Goal: Complete application form

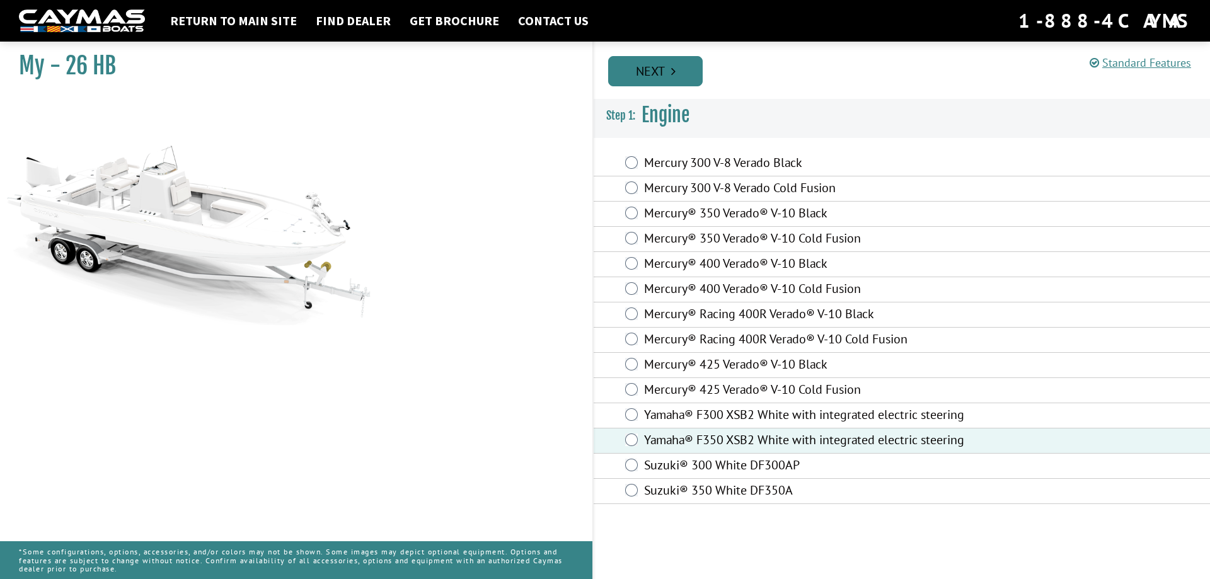
click at [668, 62] on link "Next" at bounding box center [655, 71] width 95 height 30
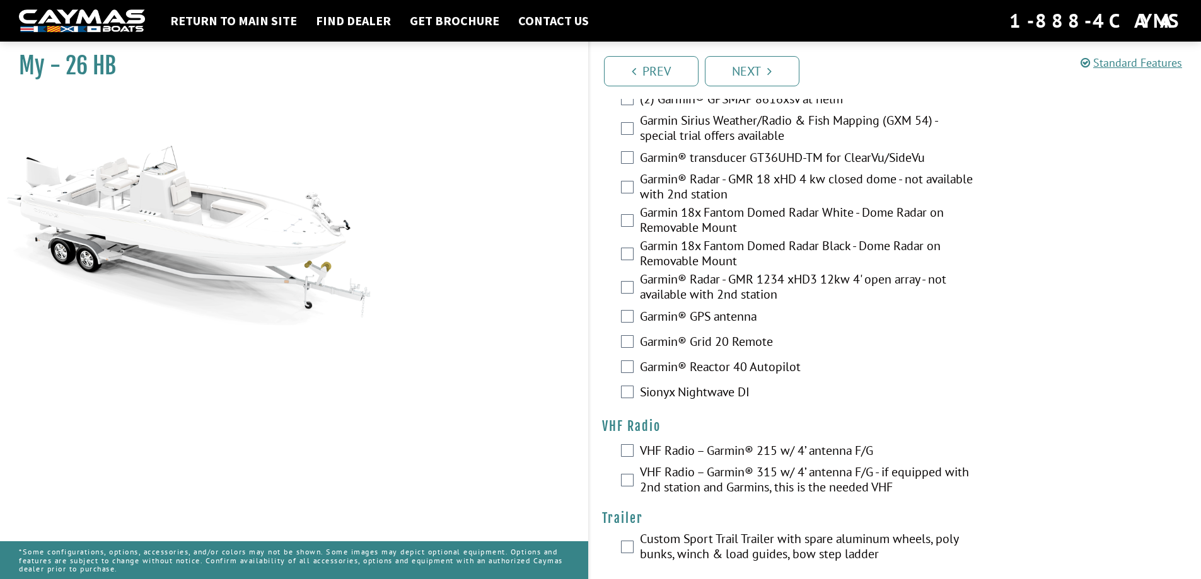
scroll to position [3095, 0]
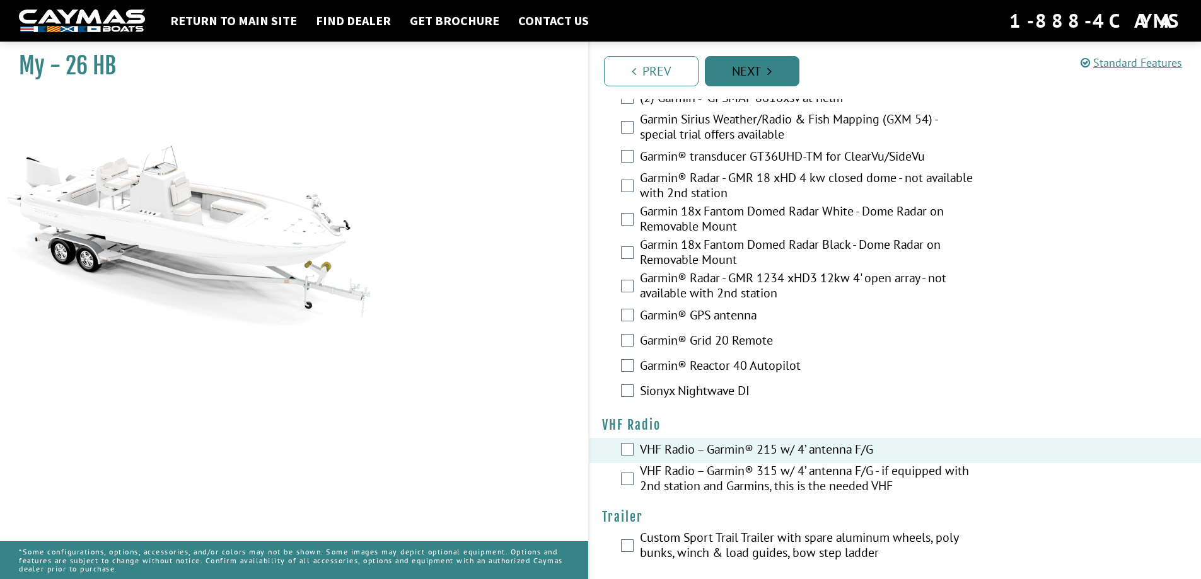
click at [763, 71] on link "Next" at bounding box center [752, 71] width 95 height 30
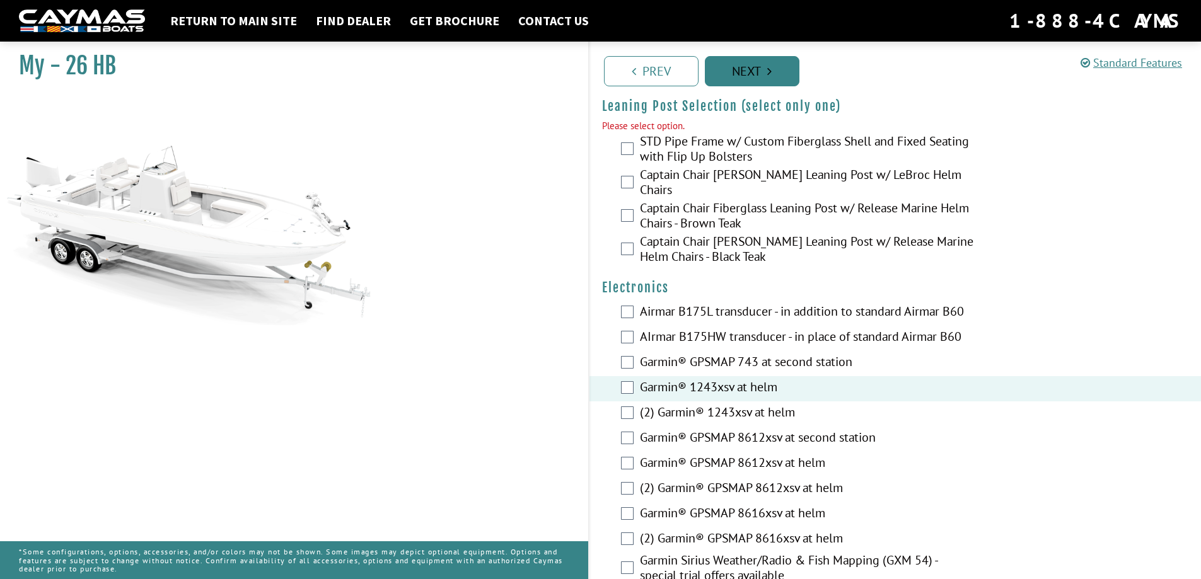
scroll to position [2661, 0]
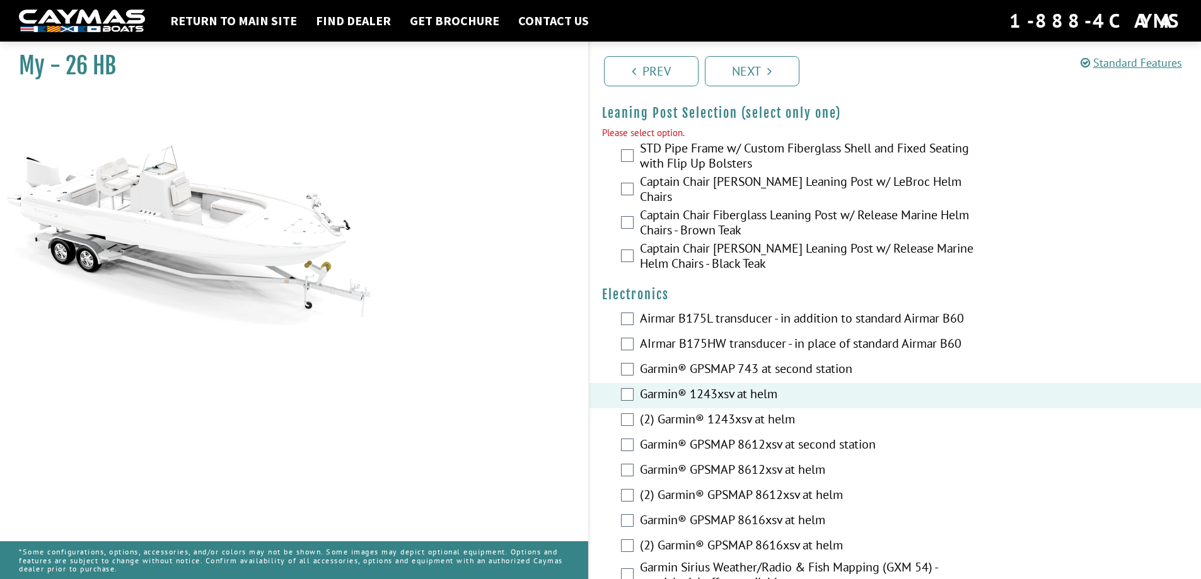
click at [629, 163] on div "STD Pipe Frame w/ Custom Fiberglass Shell and Fixed Seating with Flip Up Bolste…" at bounding box center [895, 157] width 612 height 33
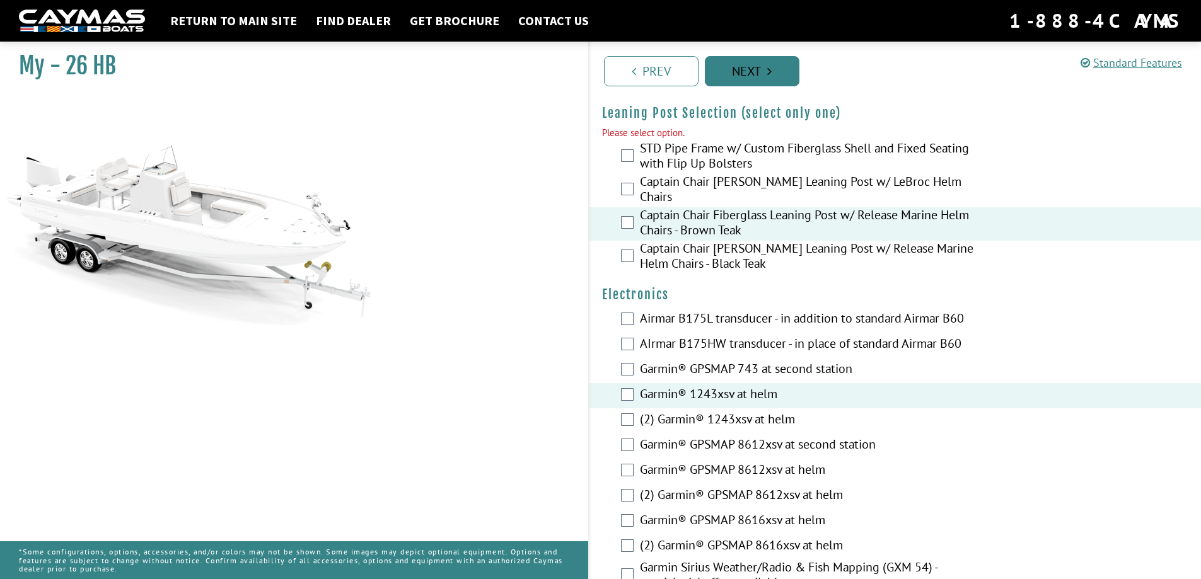
click at [753, 74] on link "Next" at bounding box center [752, 71] width 95 height 30
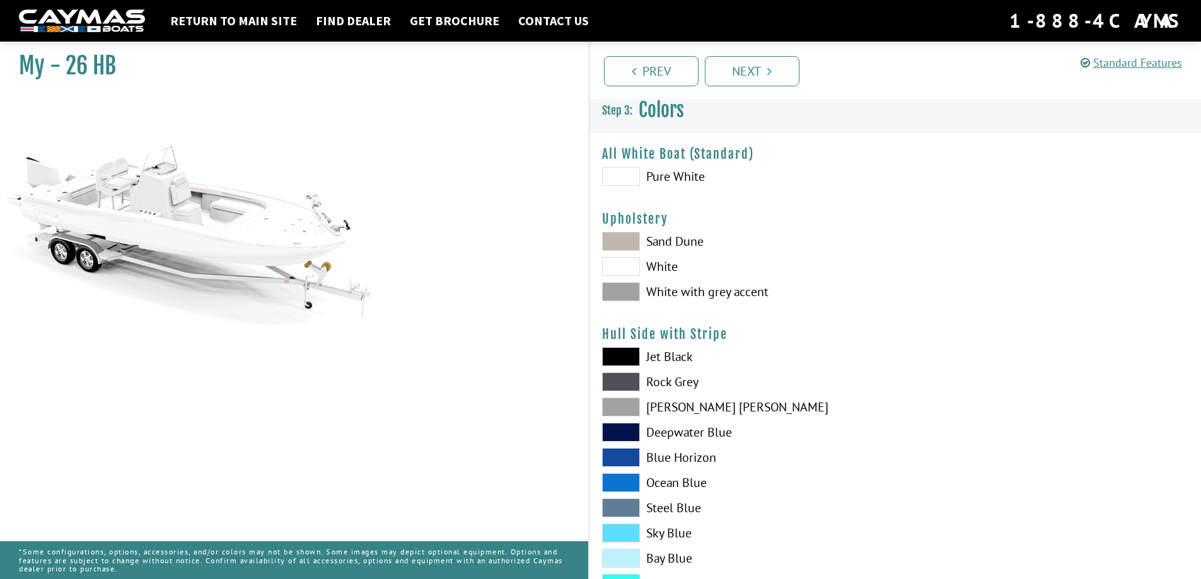
scroll to position [0, 0]
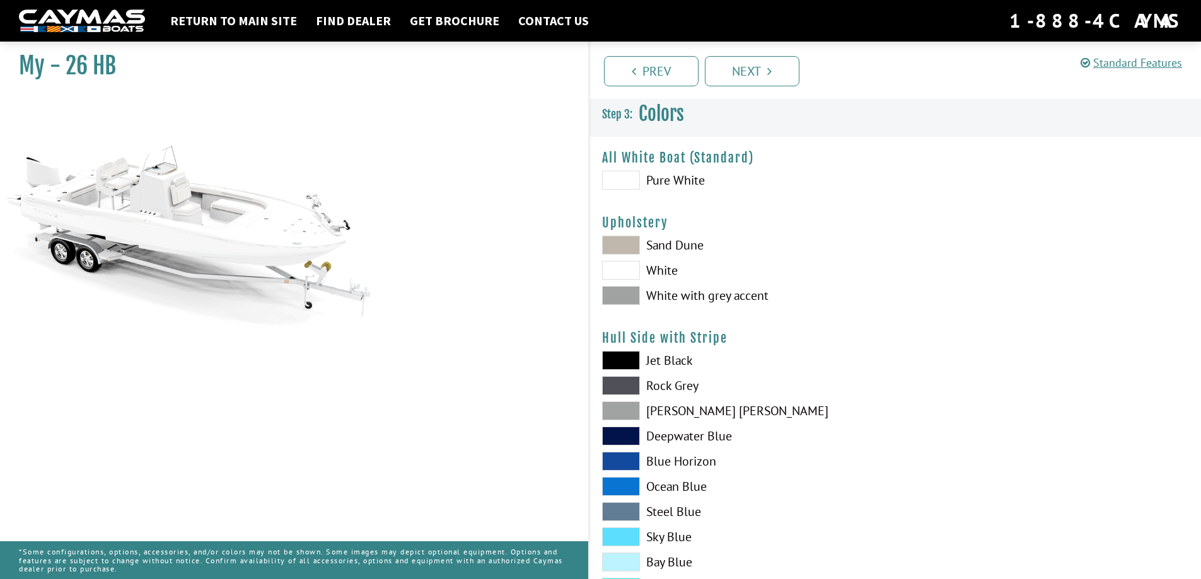
click at [627, 245] on span at bounding box center [621, 245] width 38 height 19
click at [622, 296] on span at bounding box center [621, 295] width 38 height 19
click at [624, 388] on span at bounding box center [621, 385] width 38 height 19
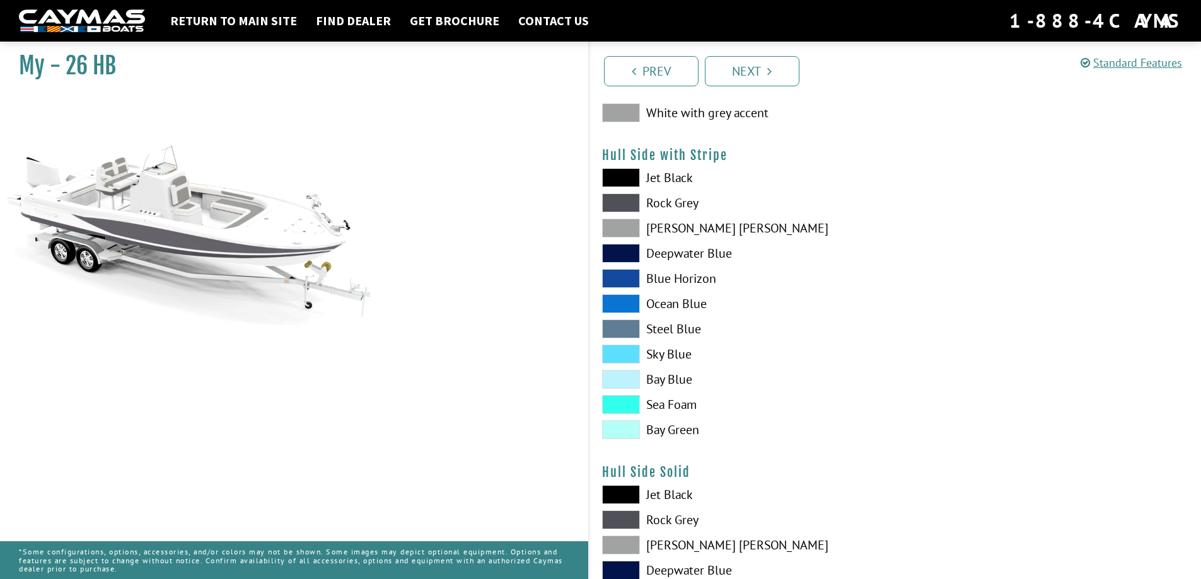
scroll to position [189, 0]
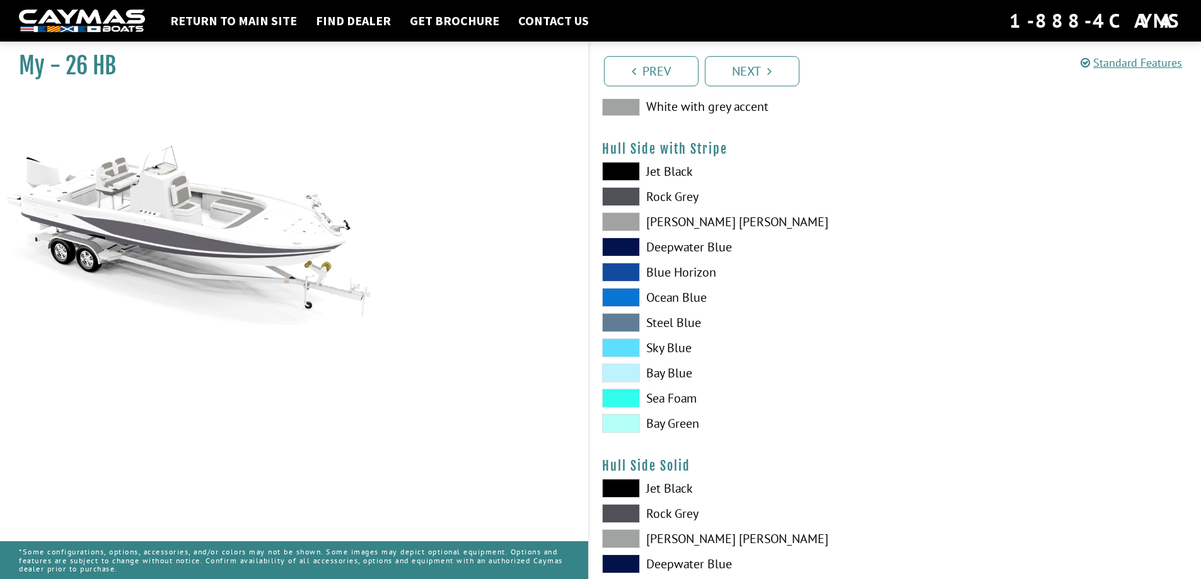
click at [619, 402] on span at bounding box center [621, 398] width 38 height 19
click at [630, 350] on span at bounding box center [621, 347] width 38 height 19
click at [631, 318] on span at bounding box center [621, 322] width 38 height 19
click at [627, 224] on span at bounding box center [621, 221] width 38 height 19
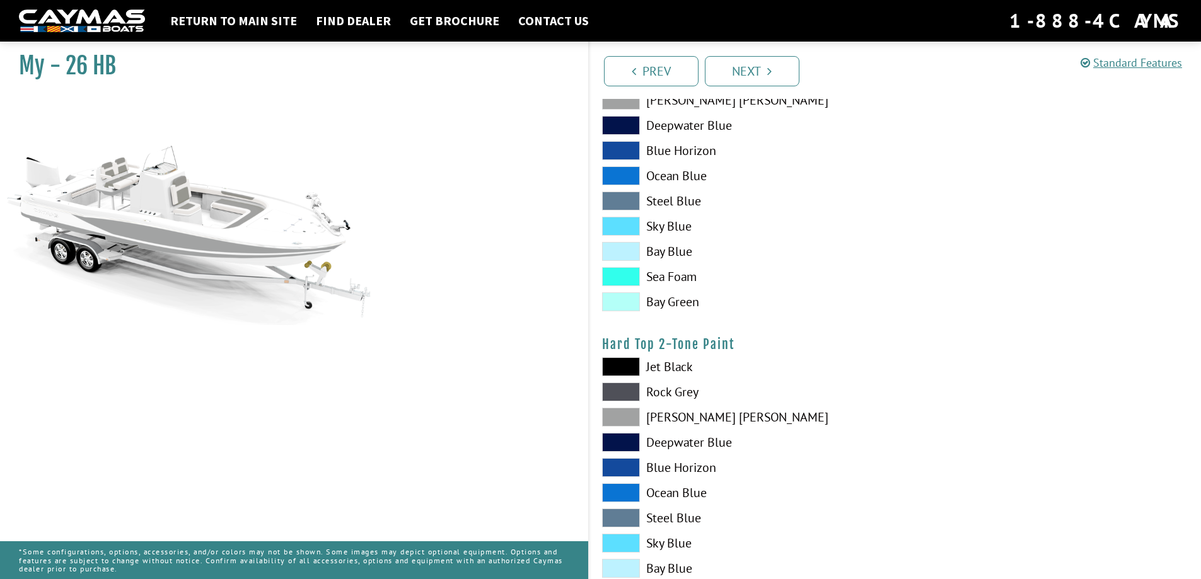
scroll to position [945, 0]
click at [620, 420] on span at bounding box center [621, 416] width 38 height 19
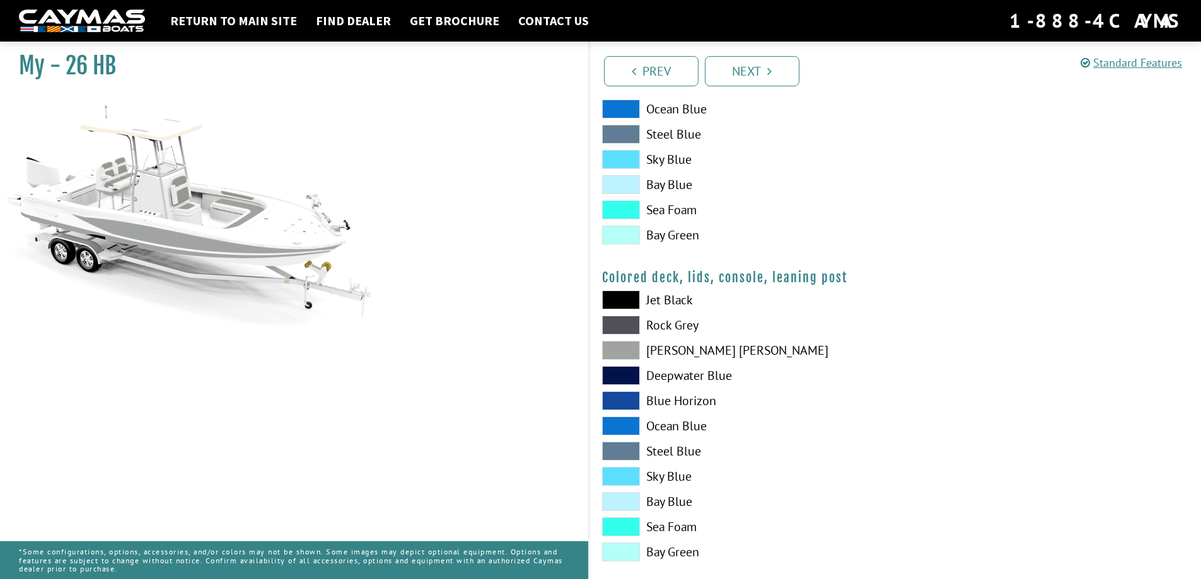
scroll to position [1348, 0]
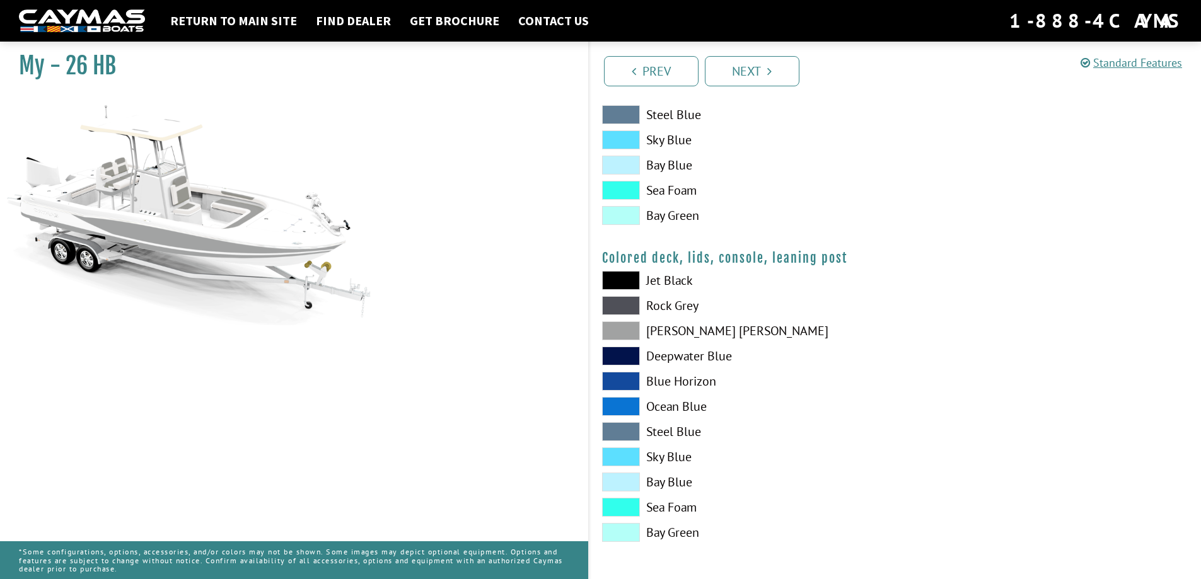
click at [624, 459] on span at bounding box center [621, 456] width 38 height 19
click at [626, 275] on span at bounding box center [621, 280] width 38 height 19
click at [758, 73] on link "Next" at bounding box center [752, 71] width 95 height 30
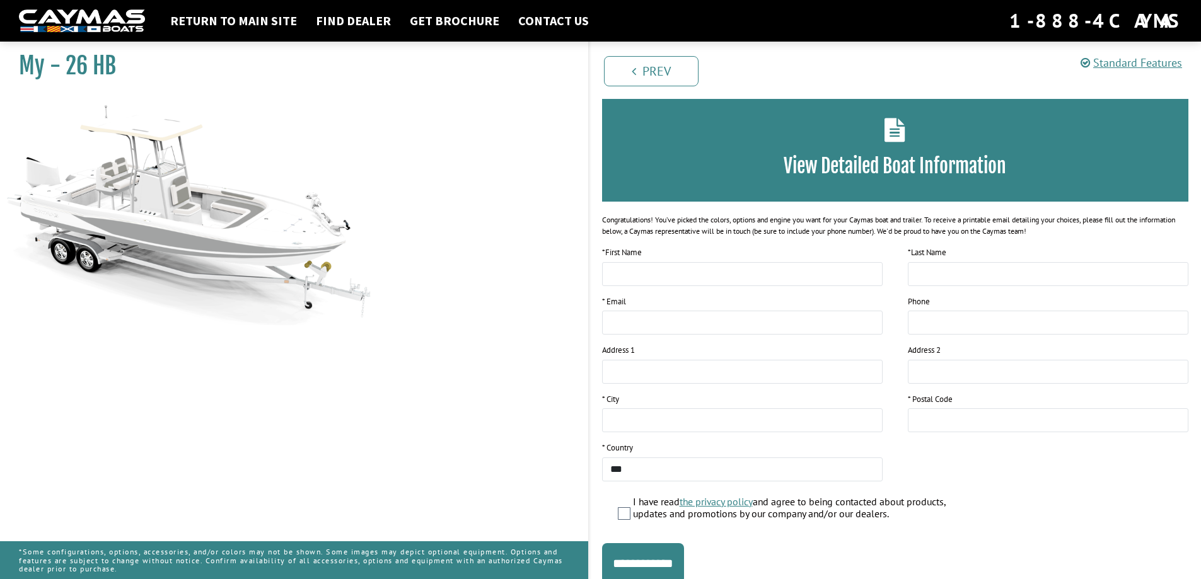
scroll to position [98, 0]
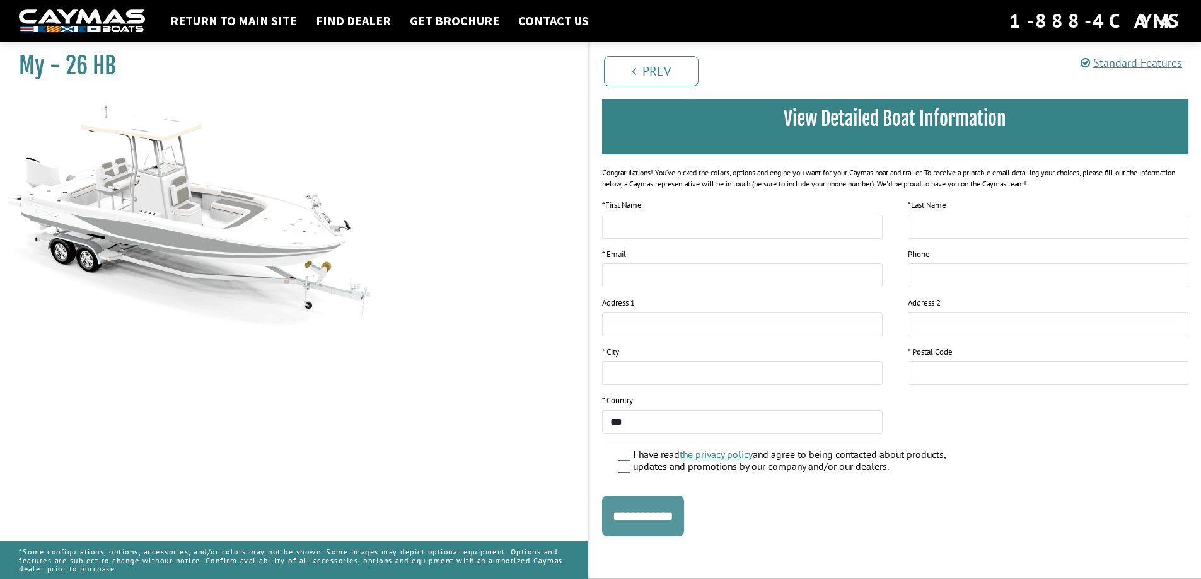
click at [664, 511] on input "**********" at bounding box center [643, 516] width 82 height 40
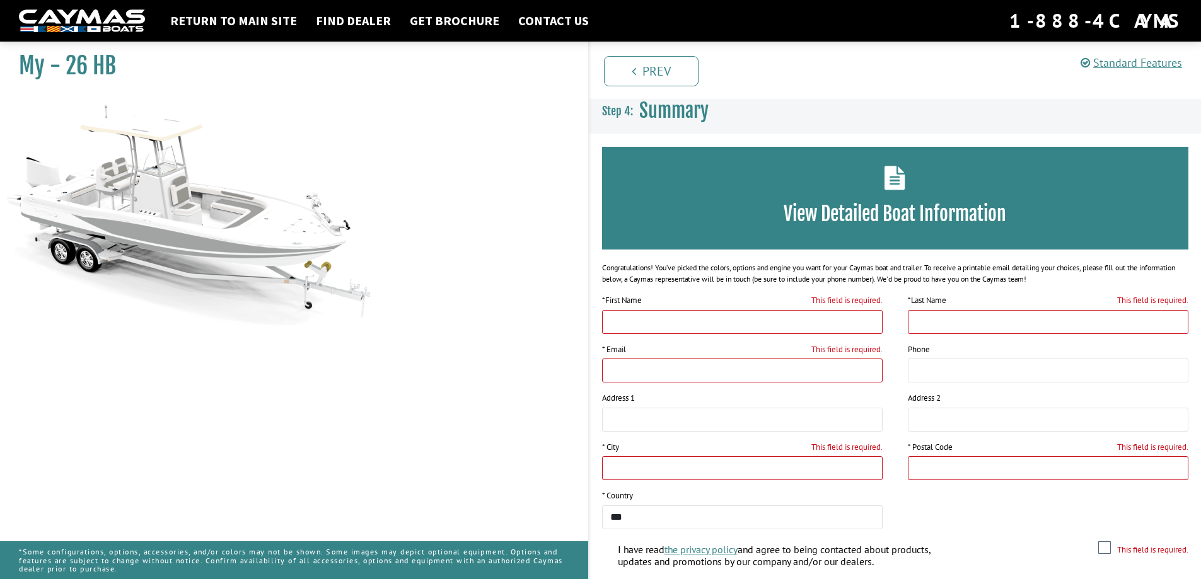
scroll to position [0, 0]
